Goal: Task Accomplishment & Management: Manage account settings

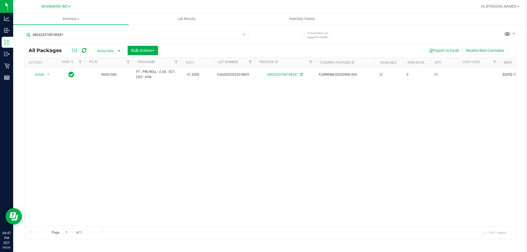
click at [161, 39] on div "6802243758749541" at bounding box center [136, 37] width 224 height 13
click at [158, 36] on input "6802243758749541" at bounding box center [136, 35] width 224 height 8
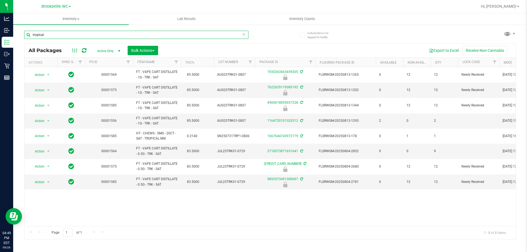
click at [138, 33] on input "tropical" at bounding box center [136, 35] width 224 height 8
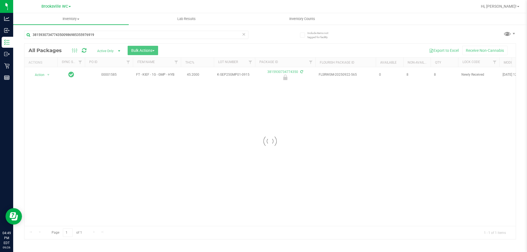
click at [97, 41] on div "38159307347743500986985355976919" at bounding box center [136, 37] width 224 height 13
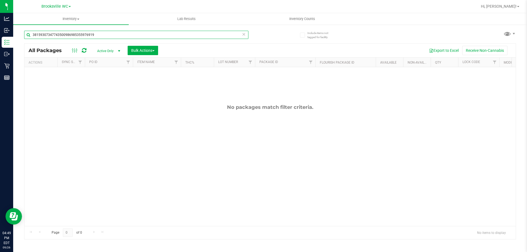
click at [107, 37] on input "38159307347743500986985355976919" at bounding box center [136, 35] width 224 height 8
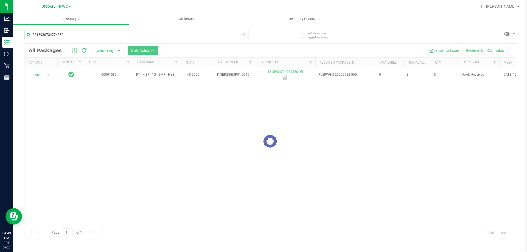
type input "3815930734774350"
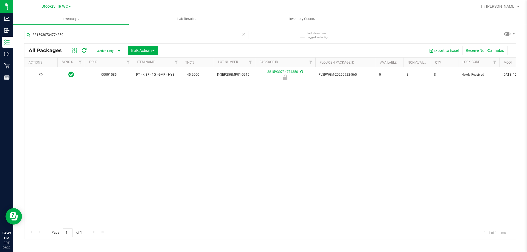
click at [41, 74] on icon at bounding box center [40, 74] width 3 height 3
click at [41, 74] on span "Action" at bounding box center [37, 75] width 15 height 8
click at [43, 136] on li "Unlock package" at bounding box center [47, 140] width 35 height 8
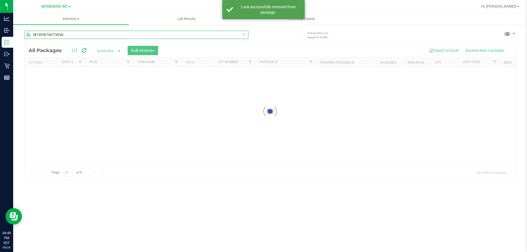
click at [108, 34] on input "3815930734774350" at bounding box center [136, 35] width 224 height 8
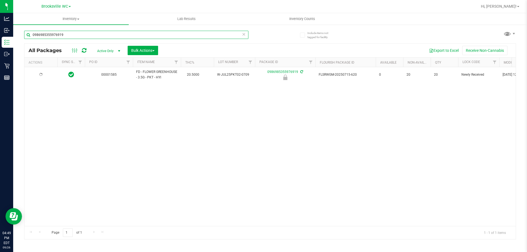
type input "0986985355976919"
click at [44, 76] on span "Action" at bounding box center [37, 75] width 15 height 8
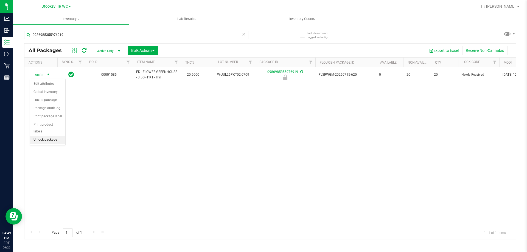
click at [48, 136] on li "Unlock package" at bounding box center [47, 140] width 35 height 8
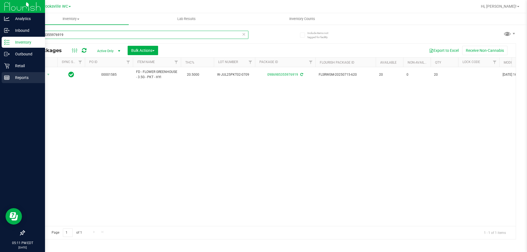
drag, startPoint x: 125, startPoint y: 34, endPoint x: 3, endPoint y: 76, distance: 129.0
click at [3, 76] on div "Analytics Inbound Inventory Outbound Retail Reports 05:11 PM EDT [DATE] 09/26 B…" at bounding box center [263, 126] width 527 height 252
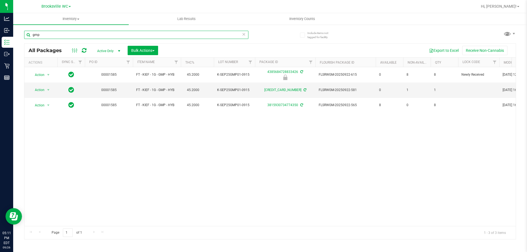
drag, startPoint x: 1, startPoint y: 12, endPoint x: 0, endPoint y: -33, distance: 45.3
click at [0, 0] on html "Analytics Inbound Inventory Outbound Retail Reports 05:11 PM EDT [DATE] 09/26 B…" at bounding box center [263, 126] width 527 height 252
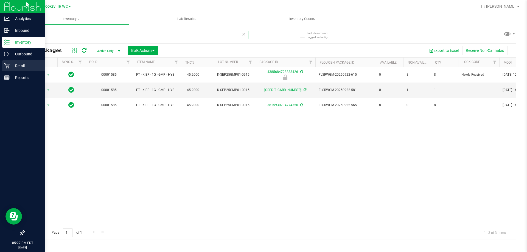
type input "gmp"
click at [0, 60] on link "Retail" at bounding box center [22, 66] width 45 height 12
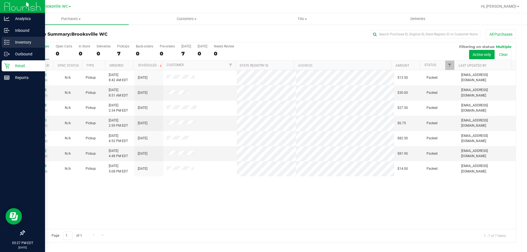
click at [14, 45] on p "Inventory" at bounding box center [26, 42] width 33 height 7
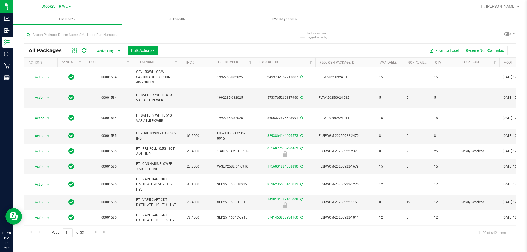
click at [159, 63] on th "Item Name" at bounding box center [157, 63] width 48 height 10
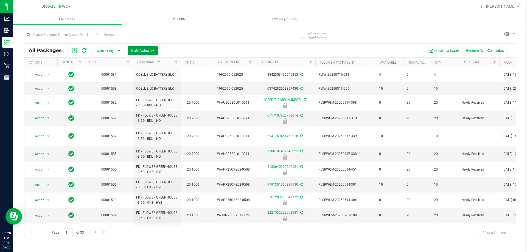
click at [147, 49] on span "Bulk Actions" at bounding box center [142, 50] width 23 height 4
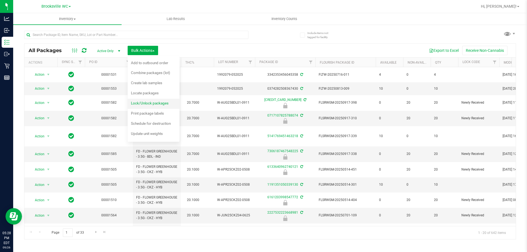
click at [155, 105] on span "Lock/Unlock packages" at bounding box center [150, 103] width 38 height 4
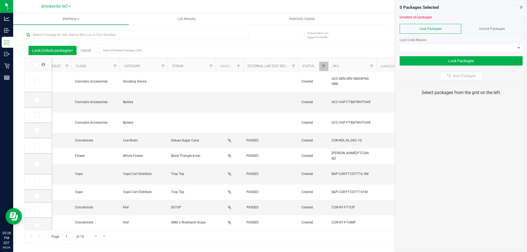
click at [502, 26] on div "Unlock Packages" at bounding box center [491, 29] width 61 height 10
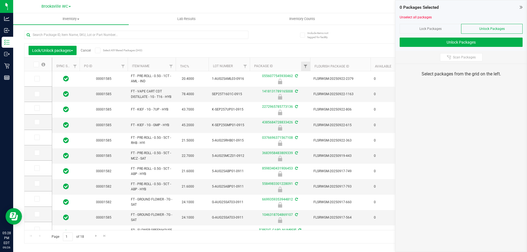
type input "[DATE]"
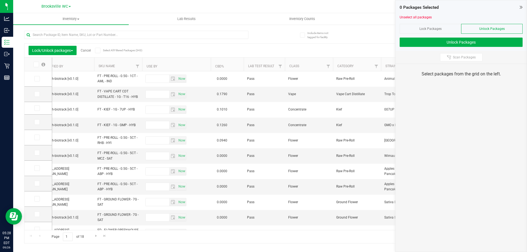
scroll to position [0, 580]
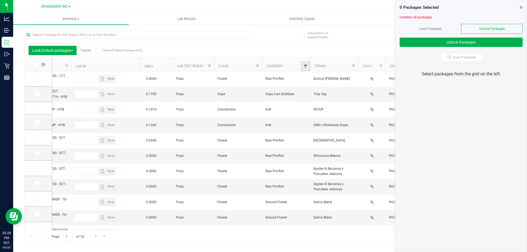
click at [306, 66] on span "Filter" at bounding box center [305, 66] width 4 height 4
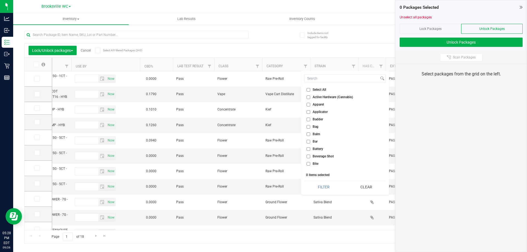
click at [320, 91] on span "Select All" at bounding box center [319, 89] width 13 height 3
click at [310, 91] on input "Select All" at bounding box center [308, 90] width 4 height 4
checkbox input "true"
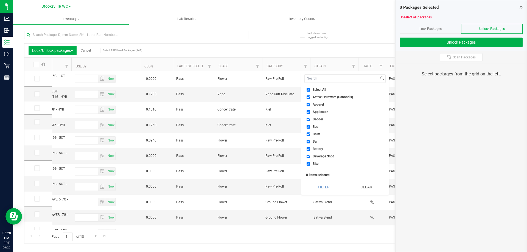
checkbox input "true"
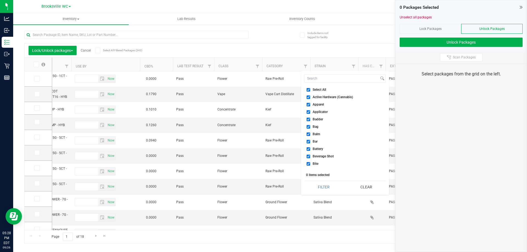
checkbox input "true"
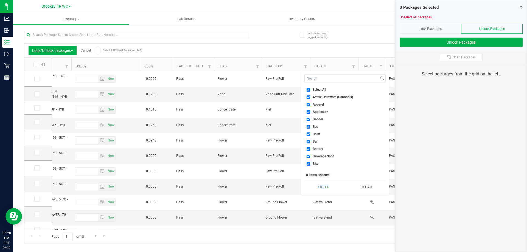
checkbox input "true"
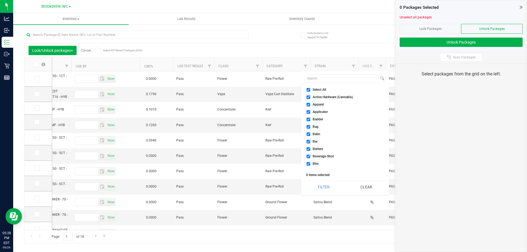
checkbox input "true"
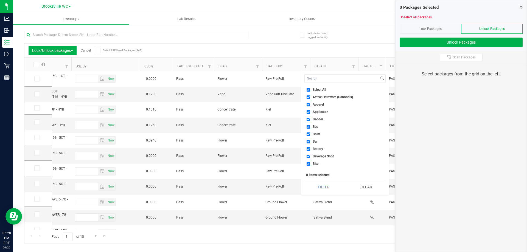
checkbox input "true"
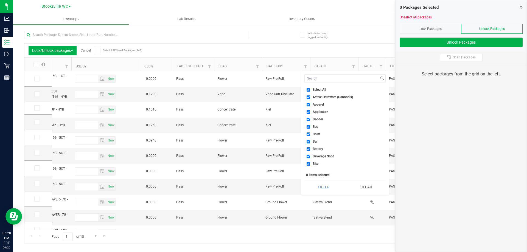
checkbox input "true"
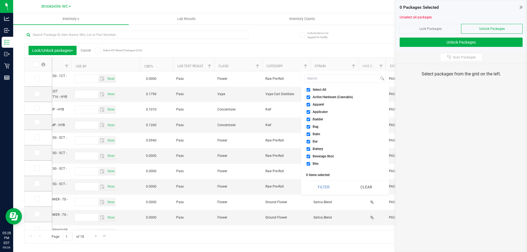
checkbox input "true"
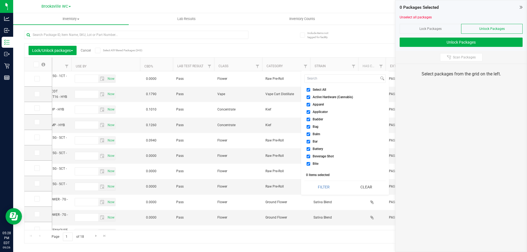
checkbox input "true"
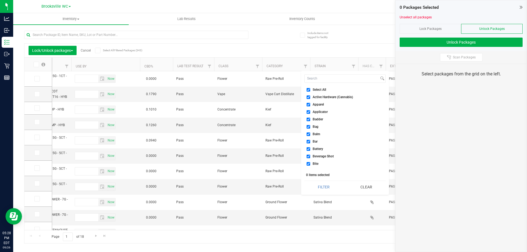
checkbox input "true"
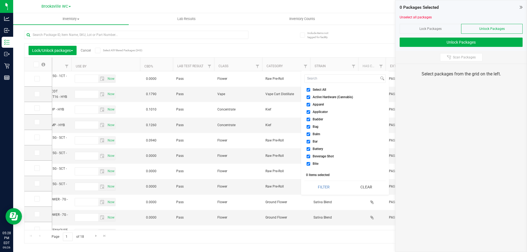
checkbox input "true"
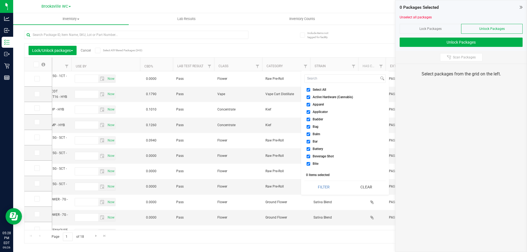
checkbox input "true"
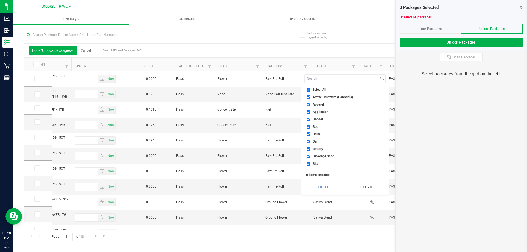
checkbox input "true"
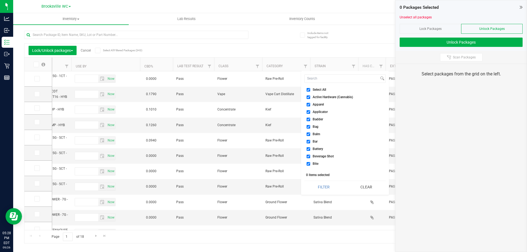
checkbox input "true"
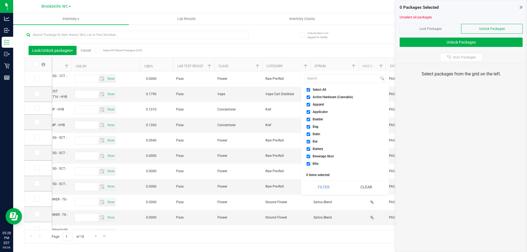
checkbox input "true"
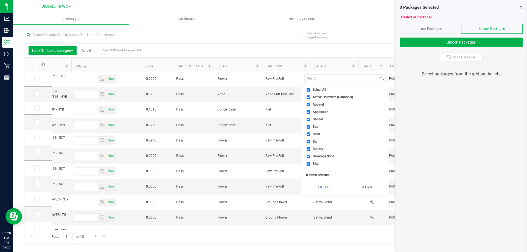
checkbox input "true"
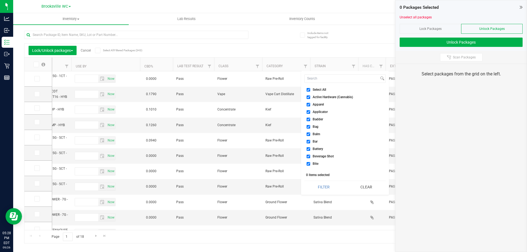
checkbox input "true"
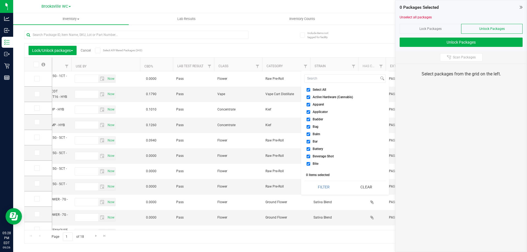
checkbox input "true"
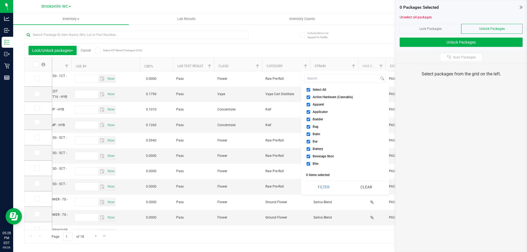
checkbox input "true"
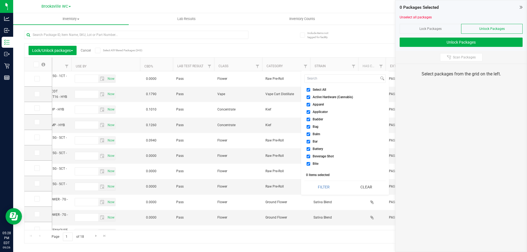
checkbox input "true"
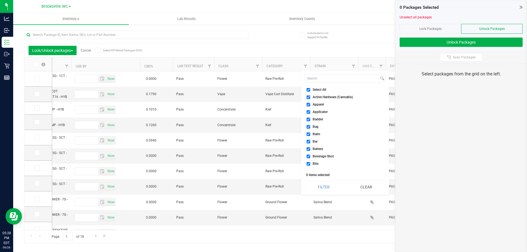
checkbox input "true"
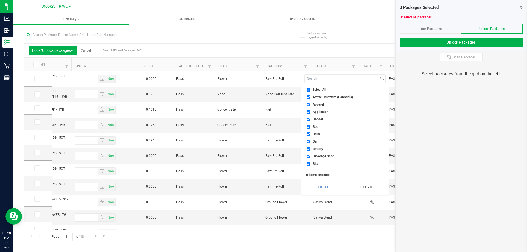
checkbox input "true"
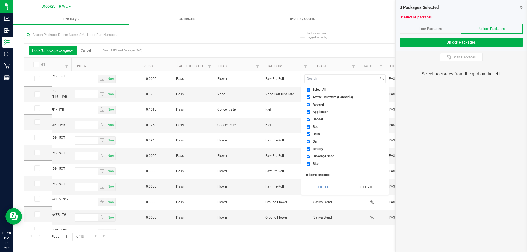
checkbox input "true"
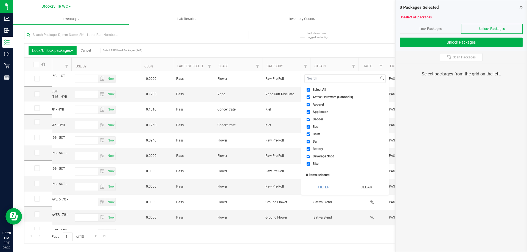
checkbox input "true"
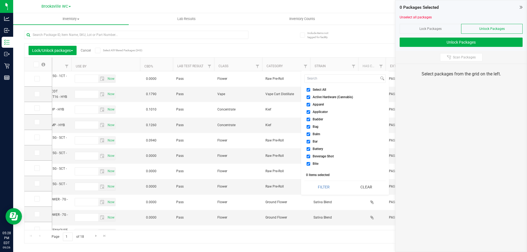
checkbox input "true"
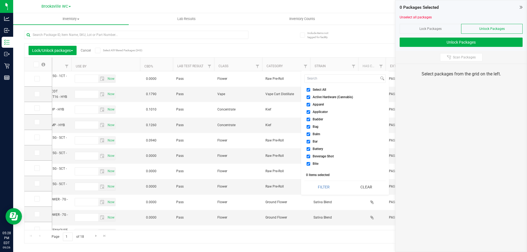
checkbox input "true"
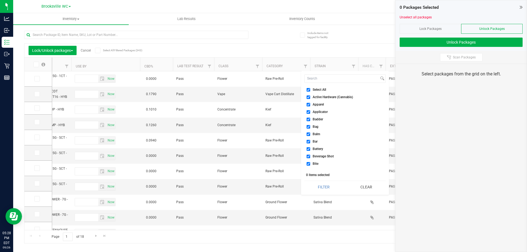
checkbox input "true"
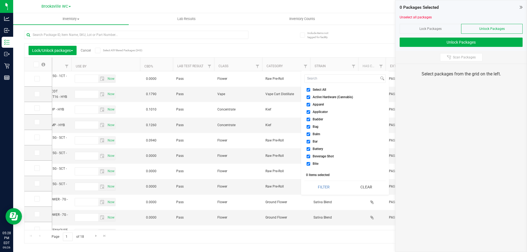
checkbox input "true"
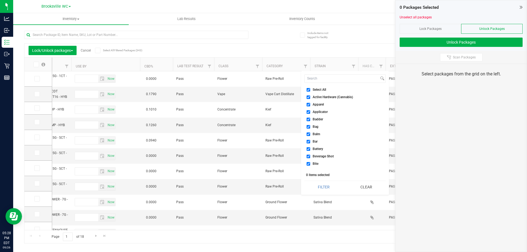
checkbox input "true"
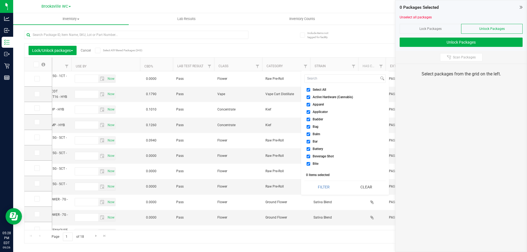
checkbox input "true"
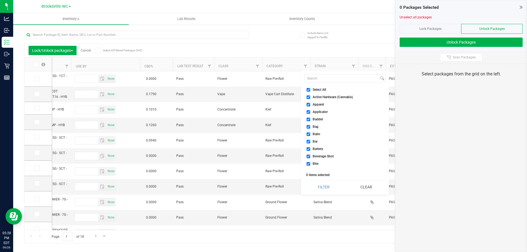
checkbox input "true"
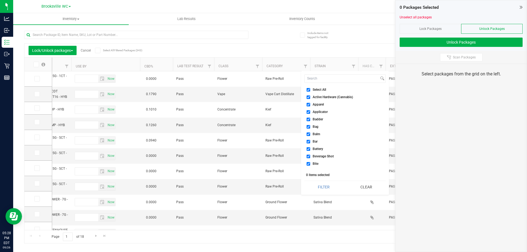
checkbox input "true"
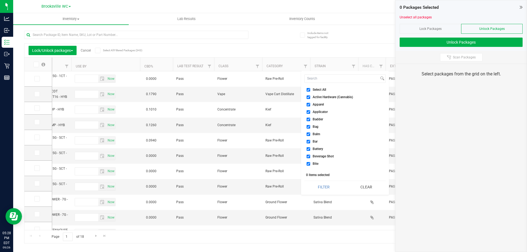
checkbox input "true"
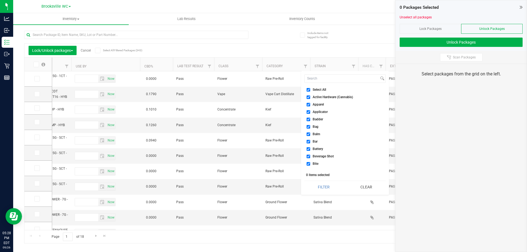
checkbox input "true"
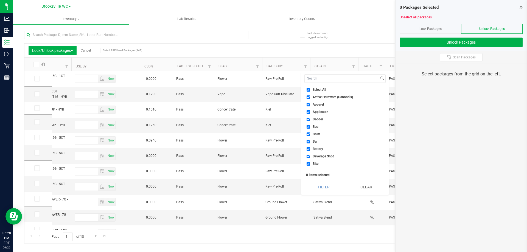
checkbox input "true"
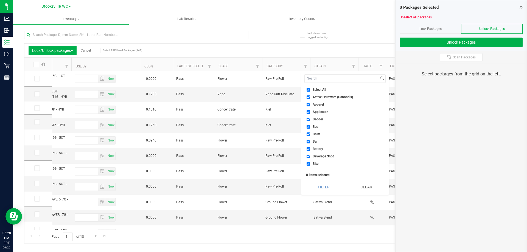
checkbox input "true"
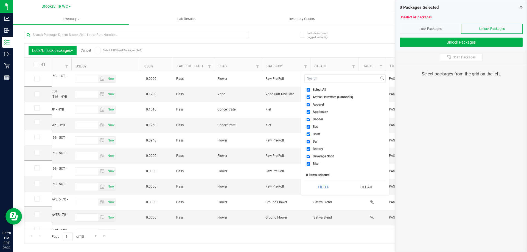
checkbox input "true"
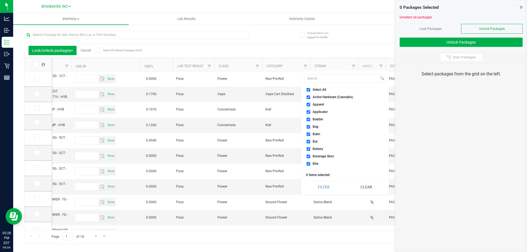
checkbox input "true"
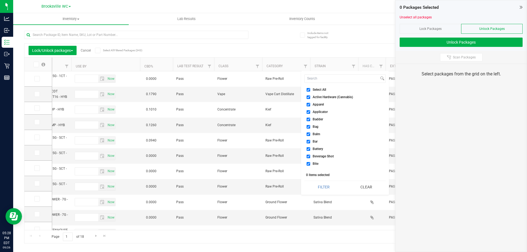
checkbox input "true"
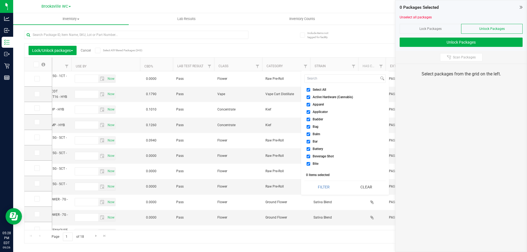
checkbox input "true"
click at [320, 91] on span "Select All" at bounding box center [319, 89] width 13 height 3
click at [310, 91] on input "Select All" at bounding box center [308, 90] width 4 height 4
click at [363, 186] on button "Clear" at bounding box center [366, 187] width 39 height 12
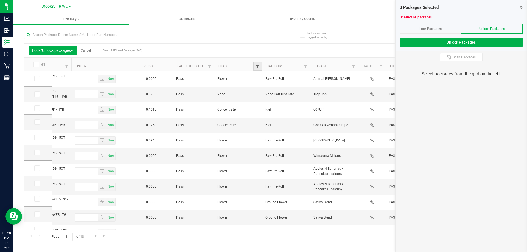
click at [259, 66] on span "Filter" at bounding box center [257, 66] width 4 height 4
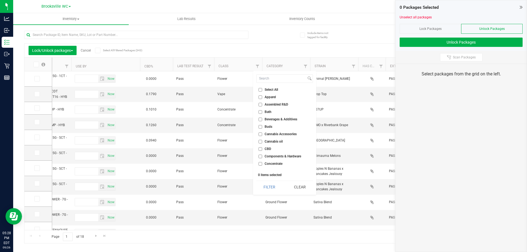
click at [267, 87] on li "Select All" at bounding box center [284, 90] width 57 height 6
click at [270, 90] on span "Select All" at bounding box center [270, 89] width 13 height 3
click at [262, 90] on input "Select All" at bounding box center [260, 90] width 4 height 4
click at [270, 90] on span "Select All" at bounding box center [270, 89] width 13 height 3
click at [262, 90] on input "Select All" at bounding box center [260, 90] width 4 height 4
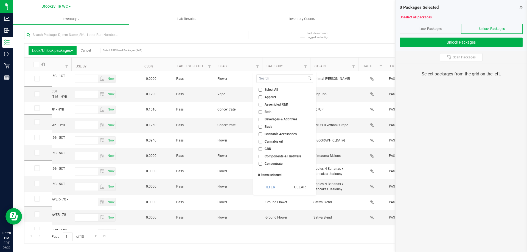
click at [277, 134] on span "Cannabis Accessories" at bounding box center [280, 134] width 32 height 3
click at [262, 134] on input "Cannabis Accessories" at bounding box center [260, 135] width 4 height 4
click at [275, 186] on button "Filter" at bounding box center [269, 187] width 26 height 12
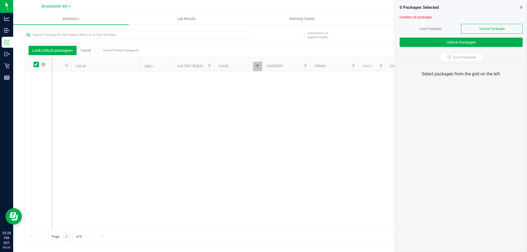
click at [440, 26] on div "Lock Packages" at bounding box center [429, 29] width 61 height 10
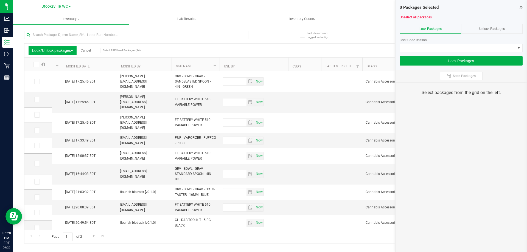
scroll to position [0, 455]
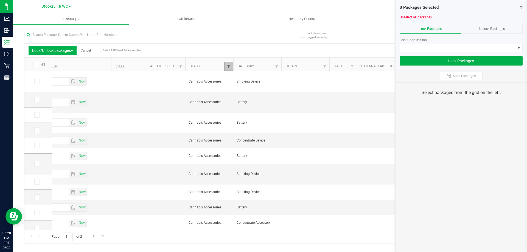
click at [230, 68] on span "Filter" at bounding box center [228, 66] width 4 height 4
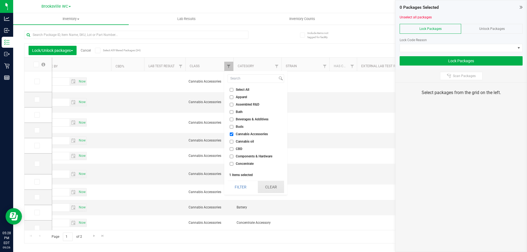
click at [271, 190] on button "Clear" at bounding box center [271, 187] width 26 height 12
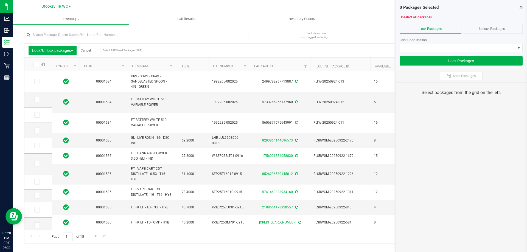
click at [155, 70] on th "Item Name" at bounding box center [152, 65] width 48 height 14
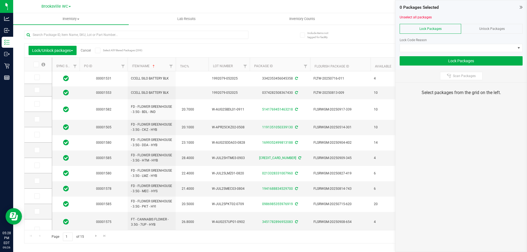
click at [521, 7] on icon at bounding box center [520, 6] width 3 height 5
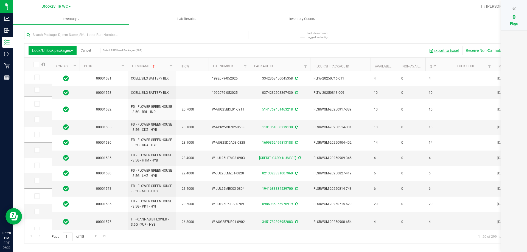
click at [456, 49] on button "Export to Excel" at bounding box center [443, 50] width 37 height 9
